Goal: Task Accomplishment & Management: Complete application form

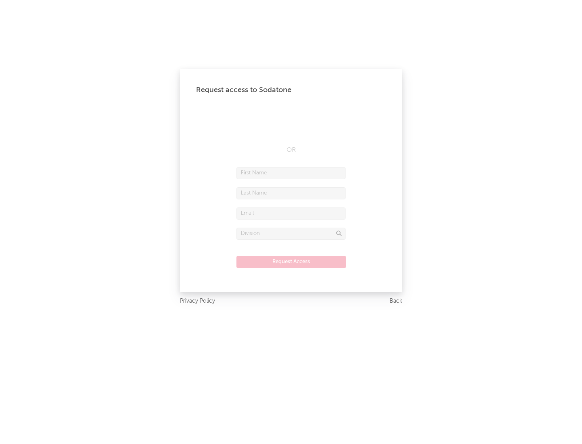
click at [291, 173] on input "text" at bounding box center [290, 173] width 109 height 12
type input "[PERSON_NAME]"
click at [291, 193] on input "text" at bounding box center [290, 193] width 109 height 12
type input "[PERSON_NAME]"
click at [291, 213] on input "text" at bounding box center [290, 214] width 109 height 12
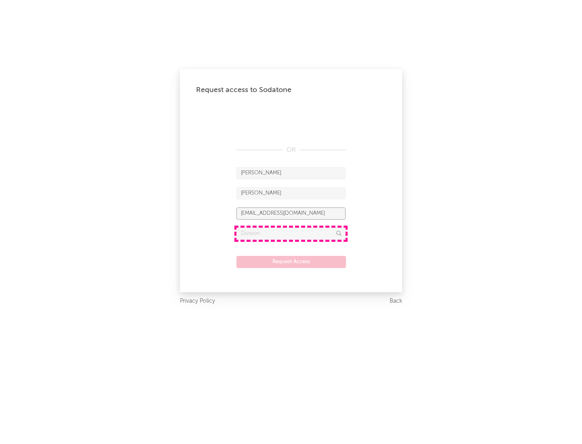
type input "[EMAIL_ADDRESS][DOMAIN_NAME]"
click at [291, 234] on input "text" at bounding box center [290, 234] width 109 height 12
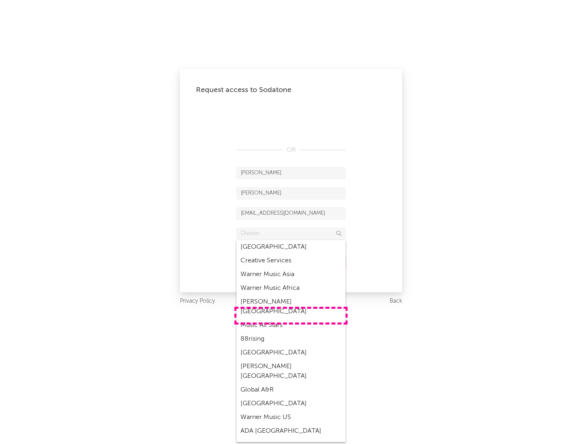
click at [291, 319] on div "Music All Stars" at bounding box center [290, 326] width 109 height 14
type input "Music All Stars"
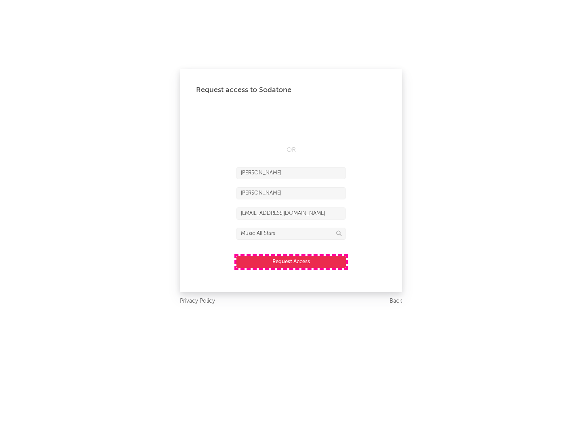
click at [291, 262] on button "Request Access" at bounding box center [290, 262] width 109 height 12
